Goal: Consume media (video, audio): Consume media (video, audio)

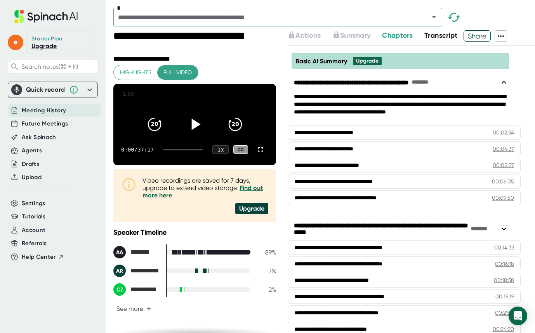
click at [192, 126] on icon at bounding box center [195, 124] width 9 height 11
click at [225, 129] on icon "20" at bounding box center [234, 123] width 19 height 19
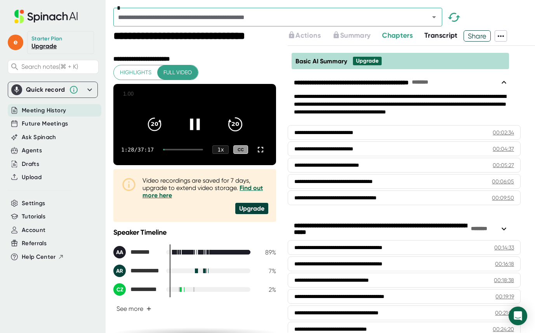
click at [225, 129] on icon "20" at bounding box center [234, 123] width 19 height 19
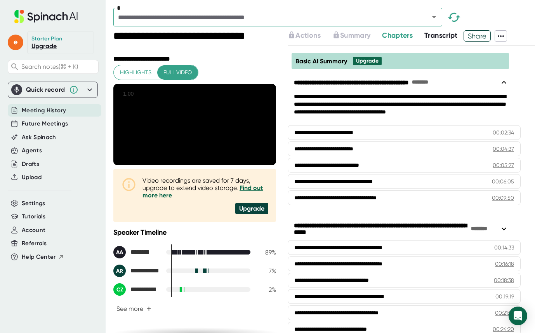
click at [225, 129] on icon "20" at bounding box center [234, 123] width 19 height 19
click at [229, 133] on icon "20" at bounding box center [234, 123] width 19 height 19
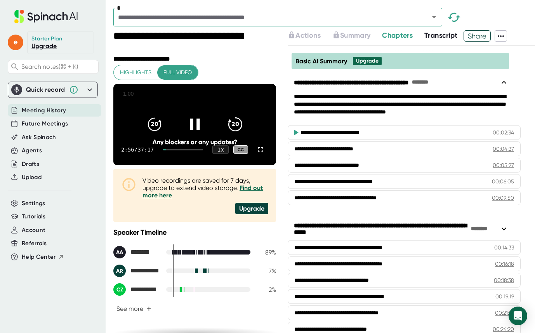
click at [231, 128] on icon "20" at bounding box center [234, 123] width 19 height 19
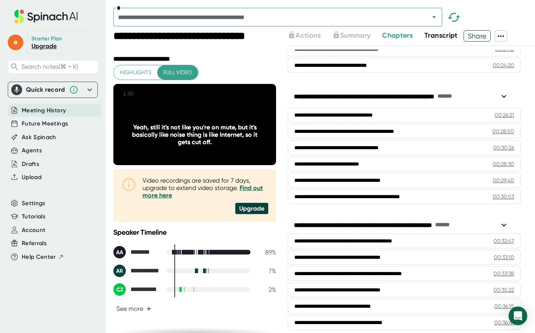
scroll to position [272, 0]
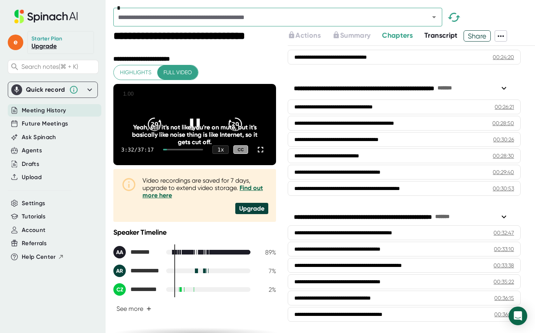
click at [229, 132] on div "Yeah, still it's not like you're on mute, but it's basically like noise thing i…" at bounding box center [195, 134] width 130 height 22
click at [231, 128] on icon "20" at bounding box center [234, 123] width 19 height 19
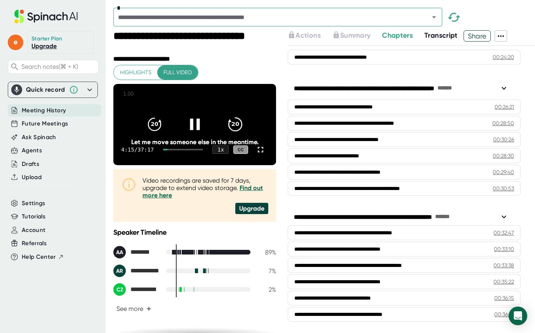
click at [231, 128] on icon "20" at bounding box center [234, 123] width 19 height 19
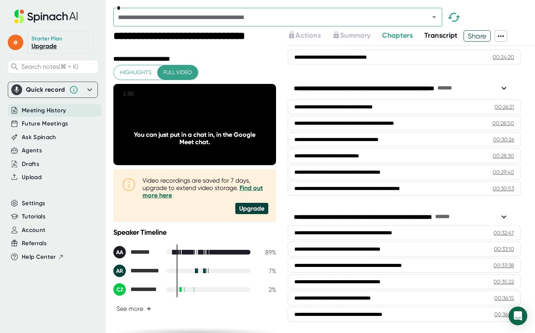
click at [231, 128] on icon "20" at bounding box center [234, 123] width 19 height 19
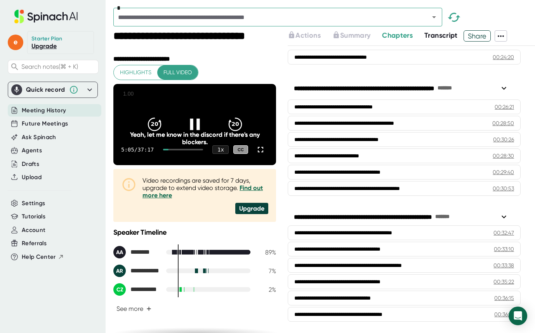
click at [196, 126] on icon at bounding box center [194, 123] width 19 height 19
